Goal: Task Accomplishment & Management: Manage account settings

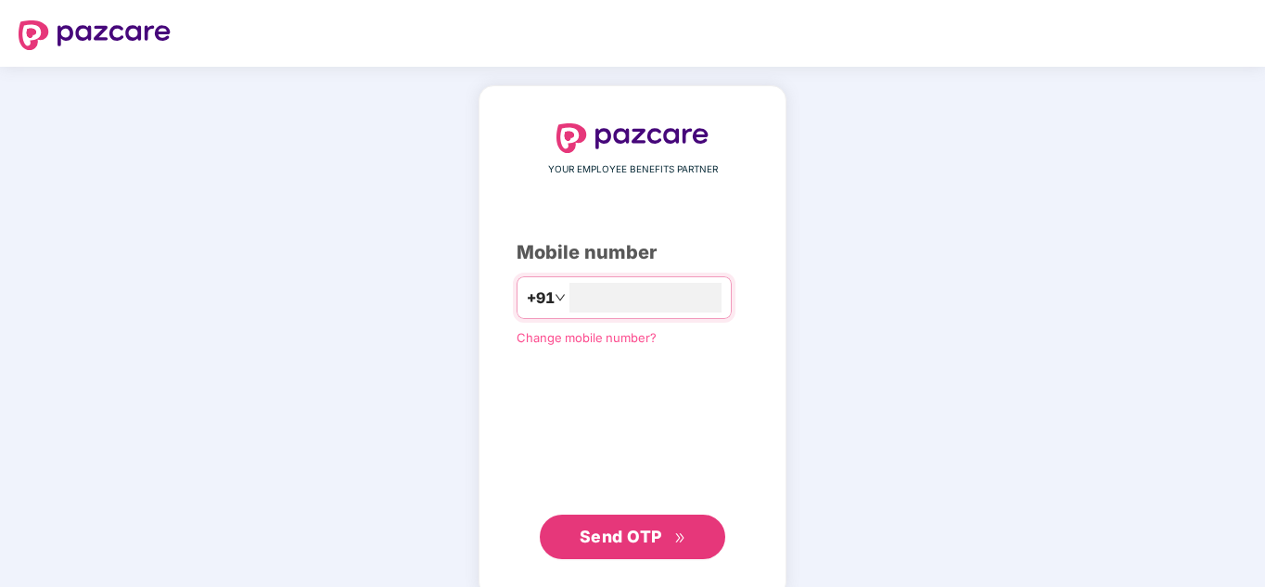
type input "**********"
click at [652, 547] on span "Send OTP" at bounding box center [633, 537] width 107 height 26
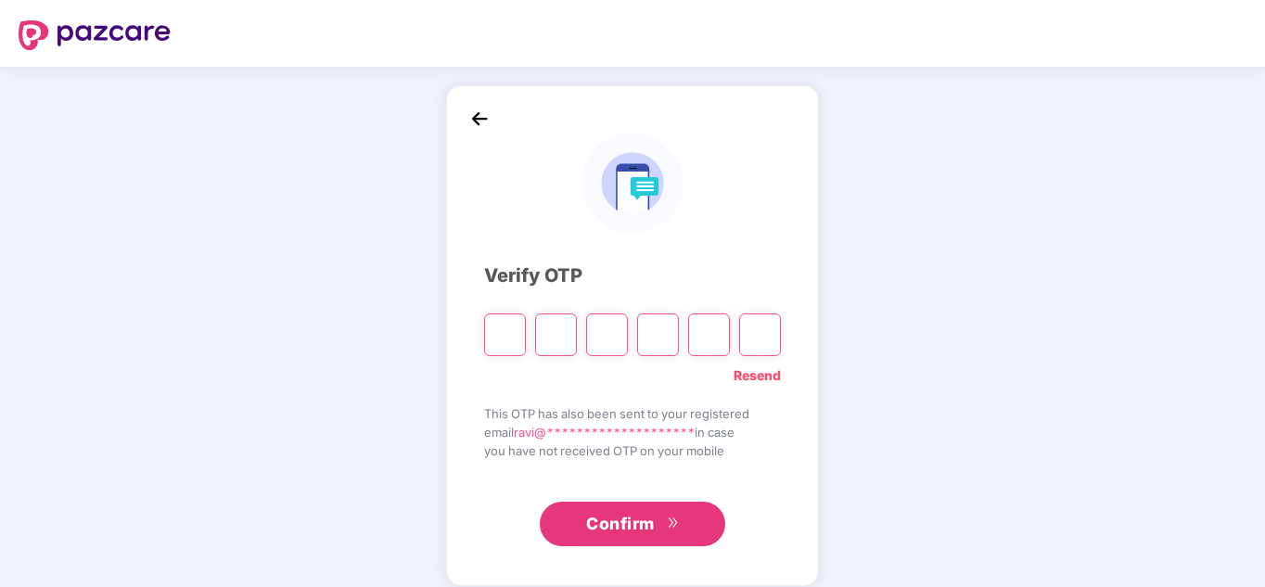
click at [507, 336] on input "Please enter verification code. Digit 1" at bounding box center [505, 334] width 42 height 43
type input "*"
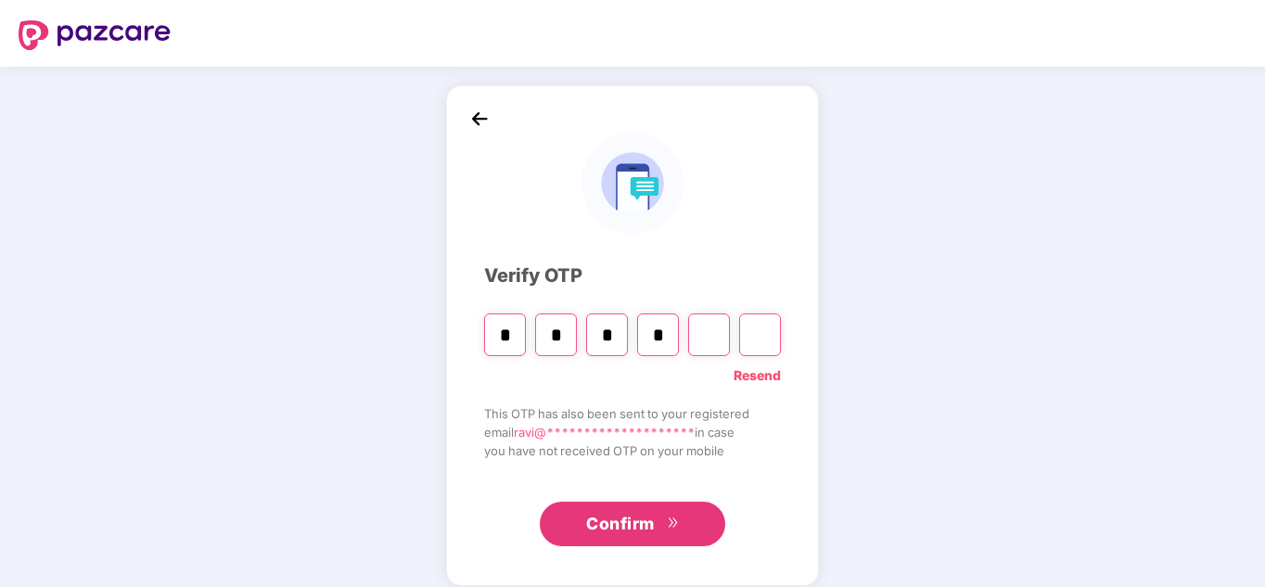
type input "*"
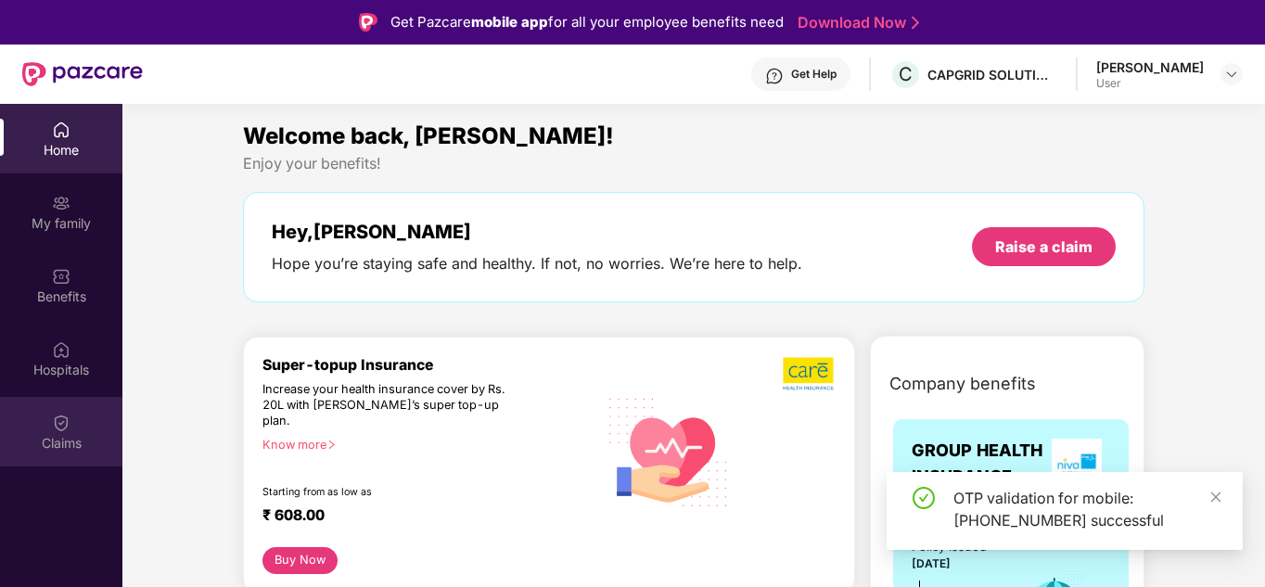
click at [45, 449] on div "Claims" at bounding box center [61, 443] width 122 height 19
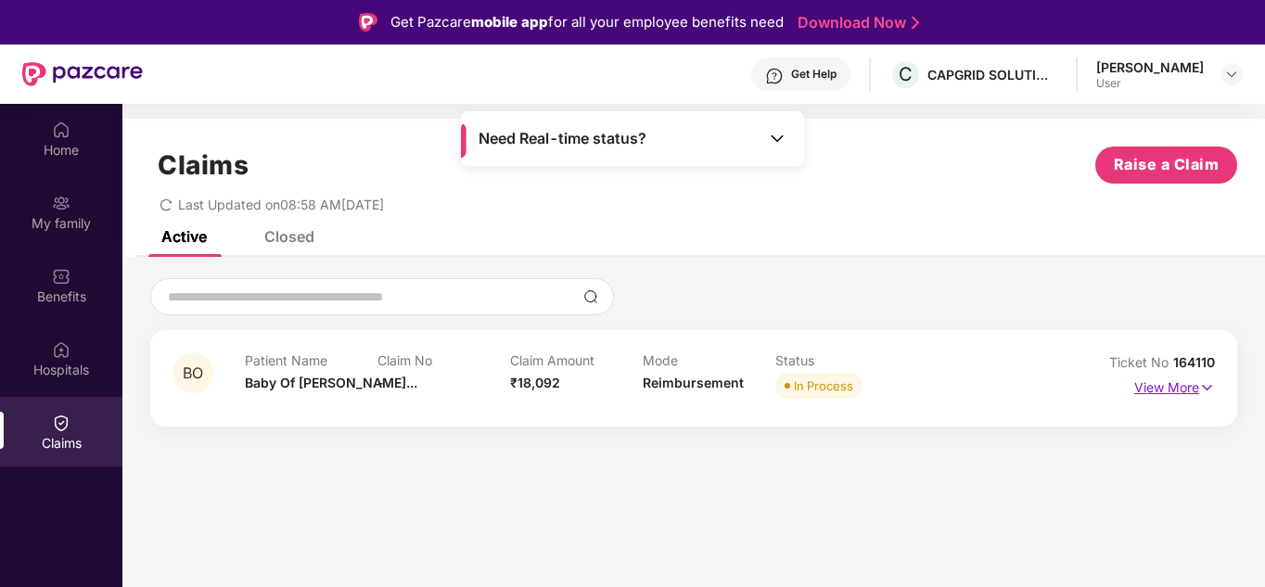
click at [1175, 377] on p "View More" at bounding box center [1174, 385] width 81 height 25
